Goal: Task Accomplishment & Management: Use online tool/utility

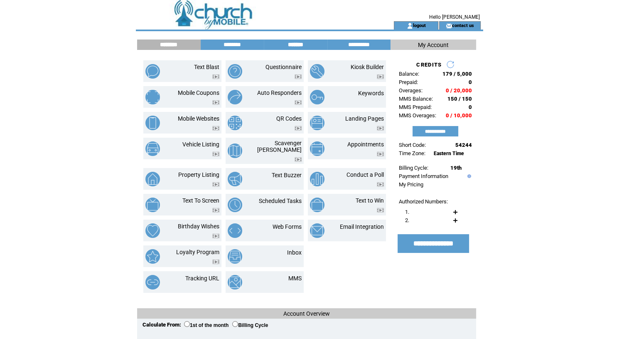
click at [299, 41] on input "*******" at bounding box center [295, 44] width 62 height 7
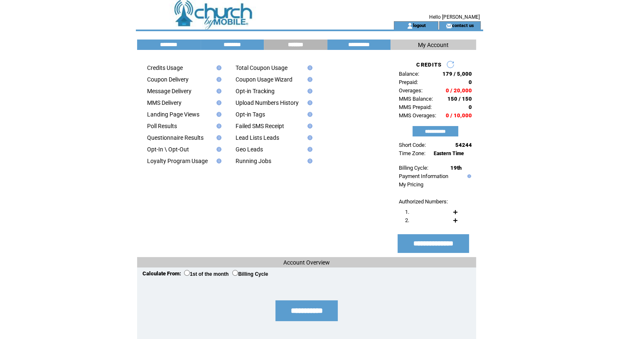
click at [183, 97] on td at bounding box center [177, 96] width 73 height 5
click at [182, 94] on td "Message Delivery" at bounding box center [177, 91] width 73 height 7
click at [181, 93] on link "Message Delivery" at bounding box center [169, 91] width 44 height 7
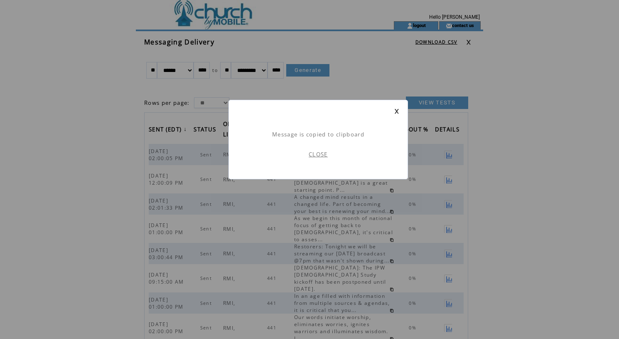
scroll to position [0, 0]
click at [318, 150] on td "CLOSE" at bounding box center [318, 154] width 162 height 32
click at [320, 152] on link "CLOSE" at bounding box center [318, 153] width 19 height 7
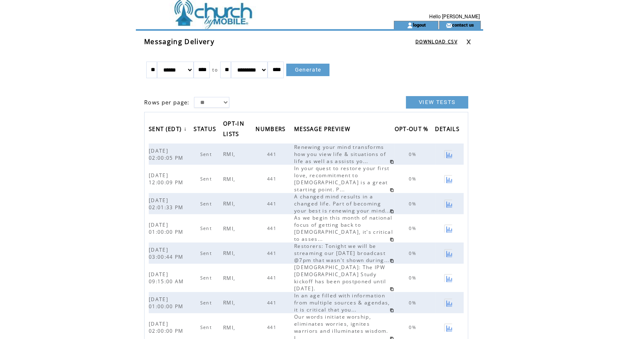
scroll to position [0, 0]
